Goal: Task Accomplishment & Management: Manage account settings

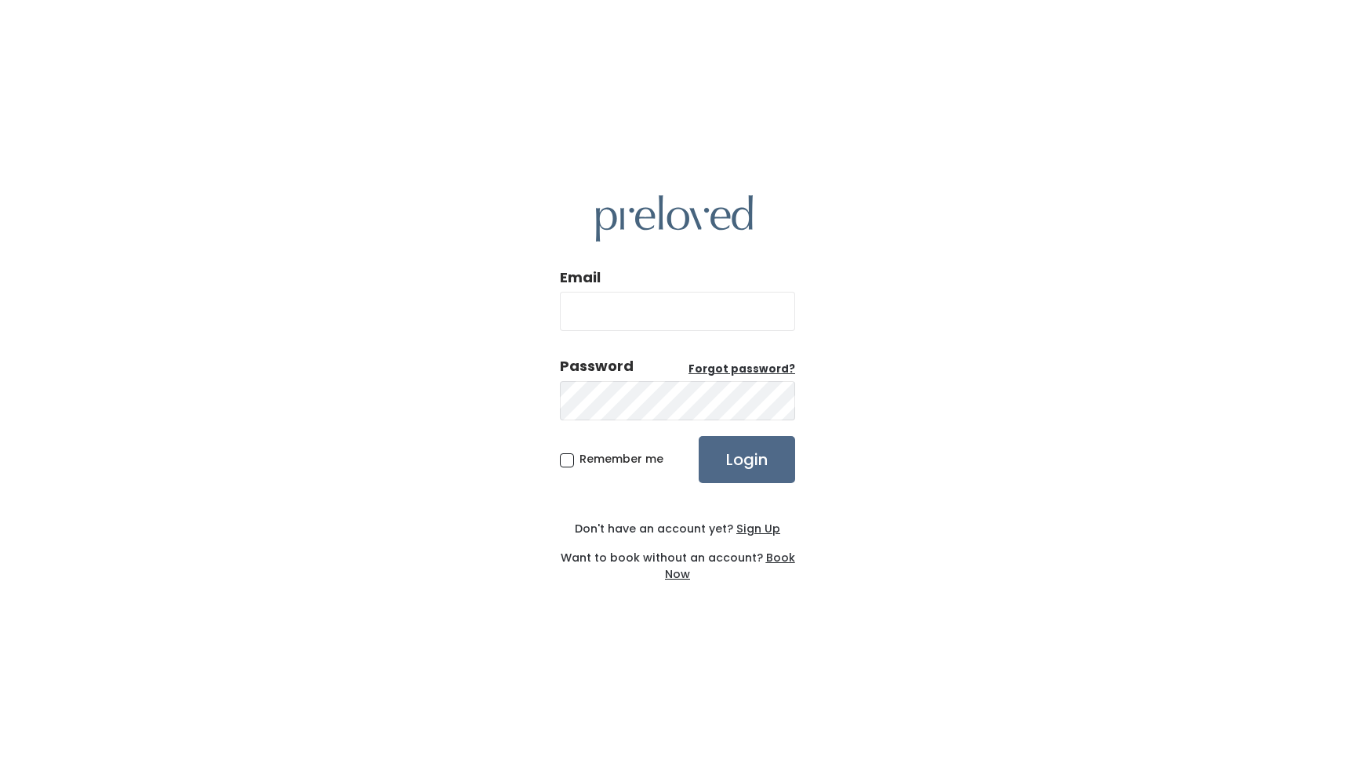
click at [602, 315] on input "Email" at bounding box center [677, 311] width 235 height 39
type input "[EMAIL_ADDRESS][DOMAIN_NAME]"
click at [579, 463] on span "Remember me" at bounding box center [621, 459] width 84 height 16
click at [579, 461] on input "Remember me" at bounding box center [584, 456] width 10 height 10
checkbox input "true"
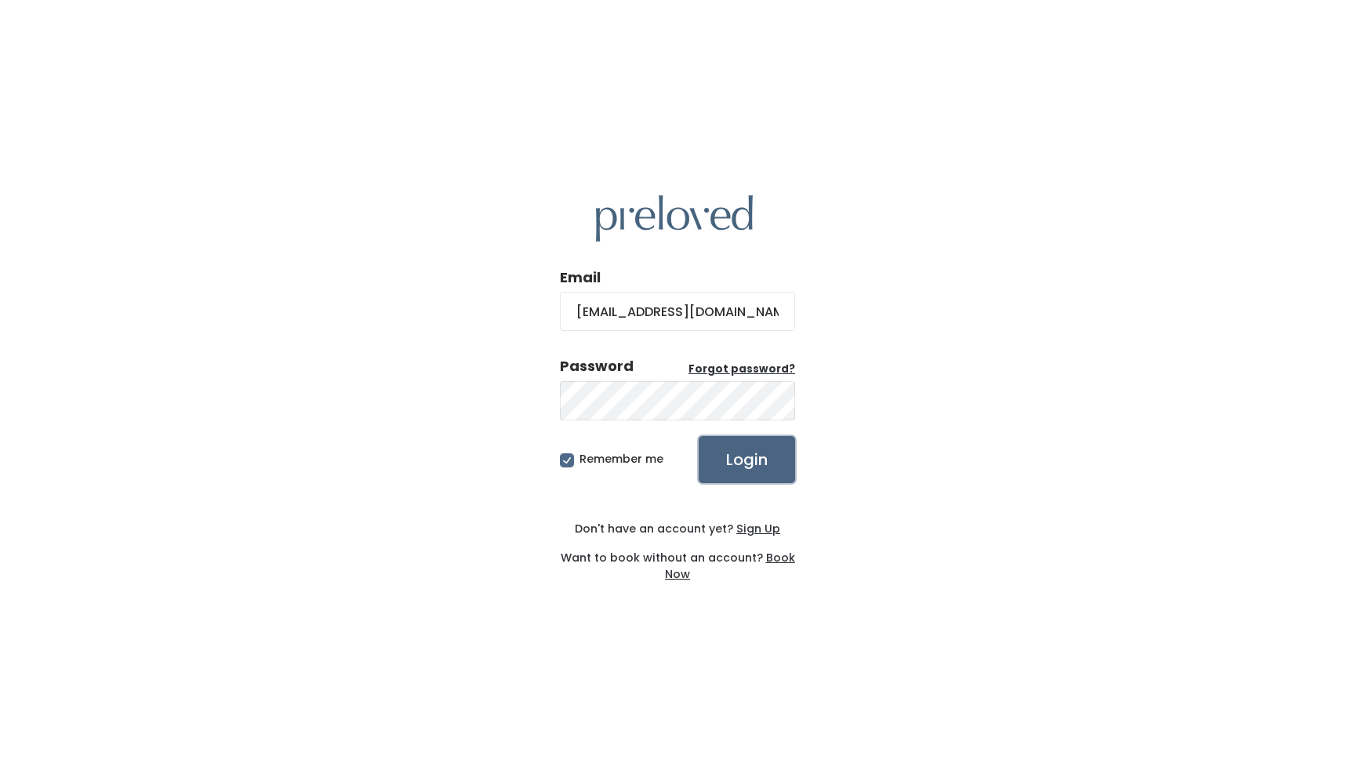
click at [731, 448] on input "Login" at bounding box center [746, 459] width 96 height 47
